Goal: Find specific page/section: Find specific page/section

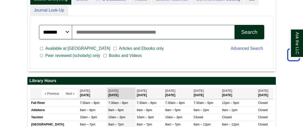
scroll to position [142, 0]
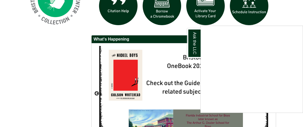
scroll to position [402, 0]
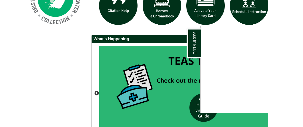
click at [162, 54] on div "Ask the LLC" at bounding box center [151, 63] width 303 height 127
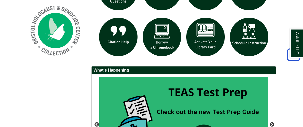
scroll to position [361, 0]
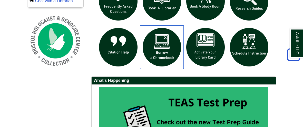
click at [162, 54] on img "slideshow" at bounding box center [162, 47] width 44 height 44
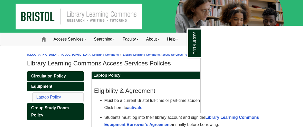
click at [174, 56] on div "Ask the LLC" at bounding box center [151, 63] width 303 height 127
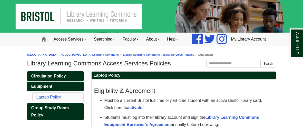
click at [93, 46] on link "Searching" at bounding box center [104, 39] width 29 height 13
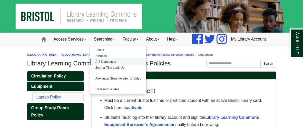
click at [92, 65] on link "A-Z Databases" at bounding box center [118, 62] width 56 height 6
